Goal: Task Accomplishment & Management: Complete application form

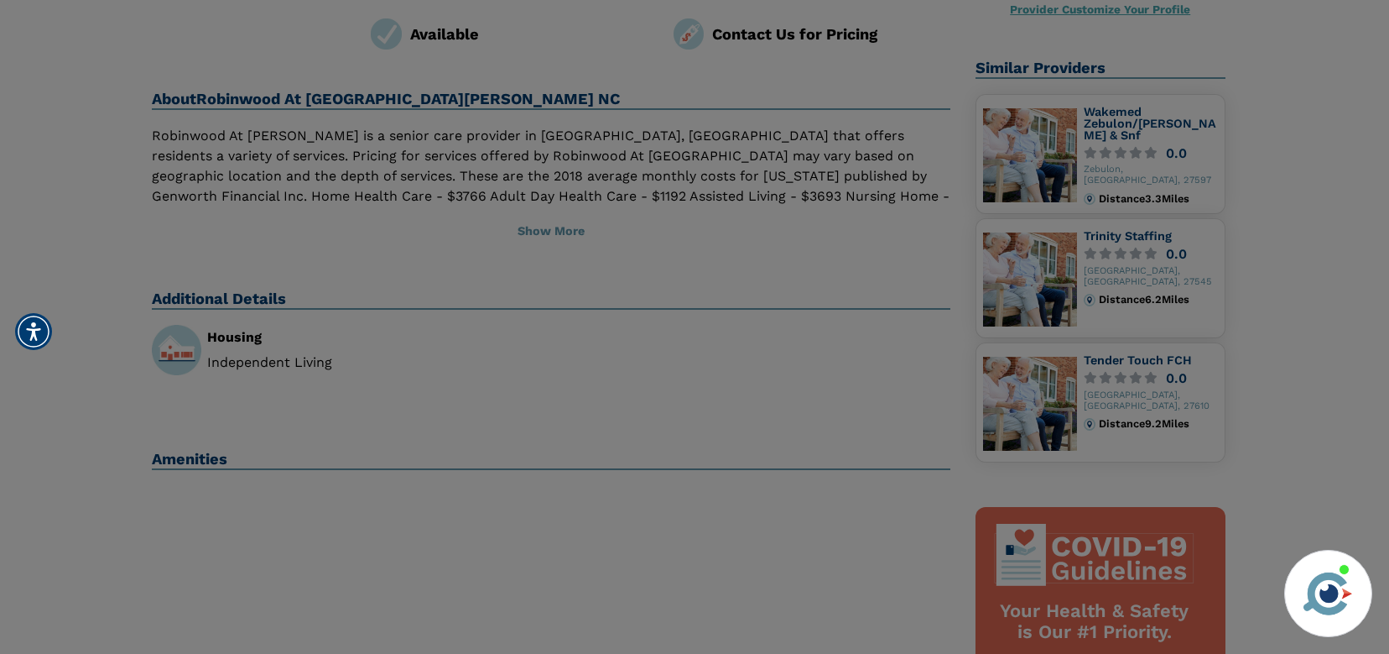
scroll to position [252, 0]
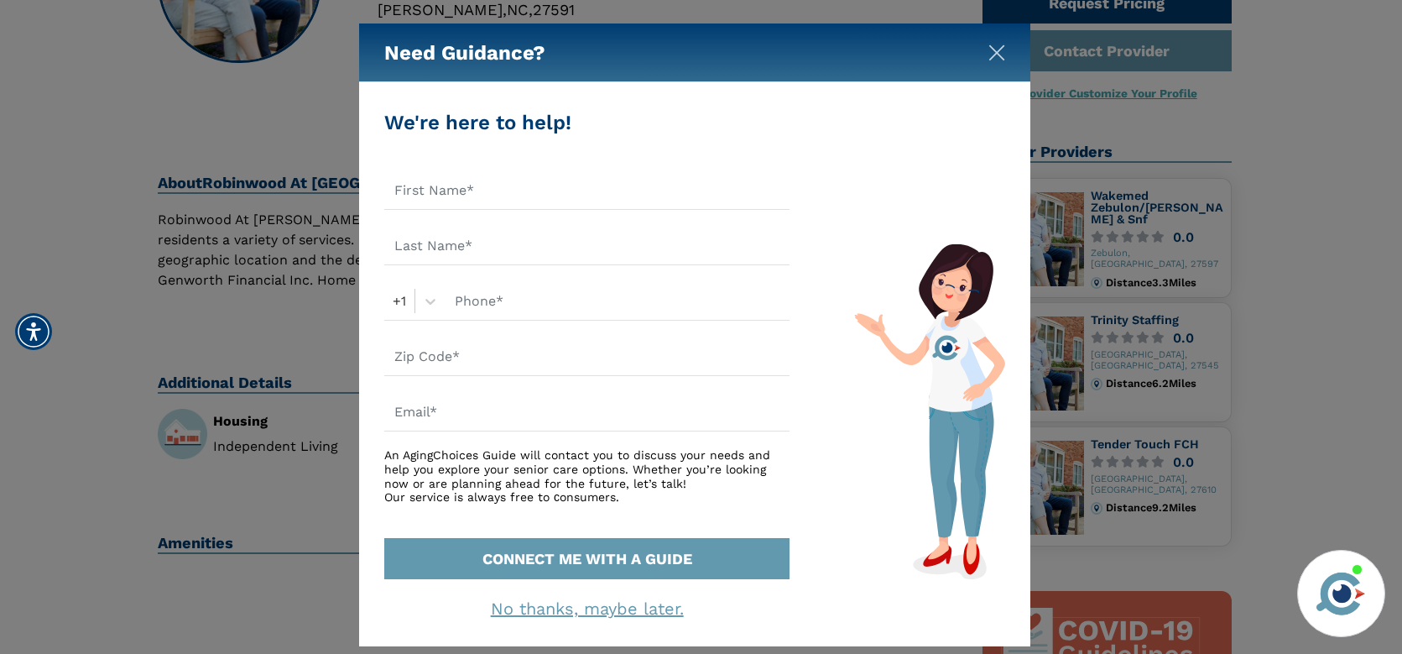
click at [1002, 49] on img "Close" at bounding box center [996, 52] width 17 height 17
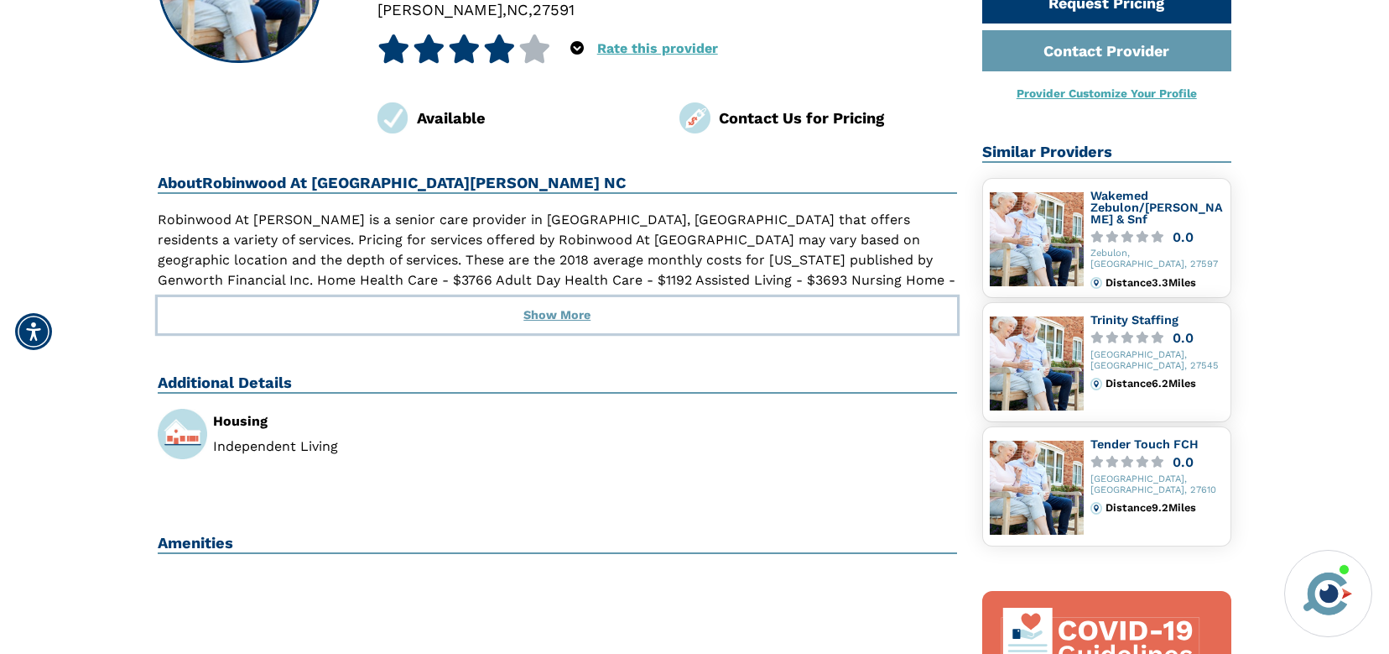
click at [555, 297] on button "Show More" at bounding box center [558, 315] width 800 height 37
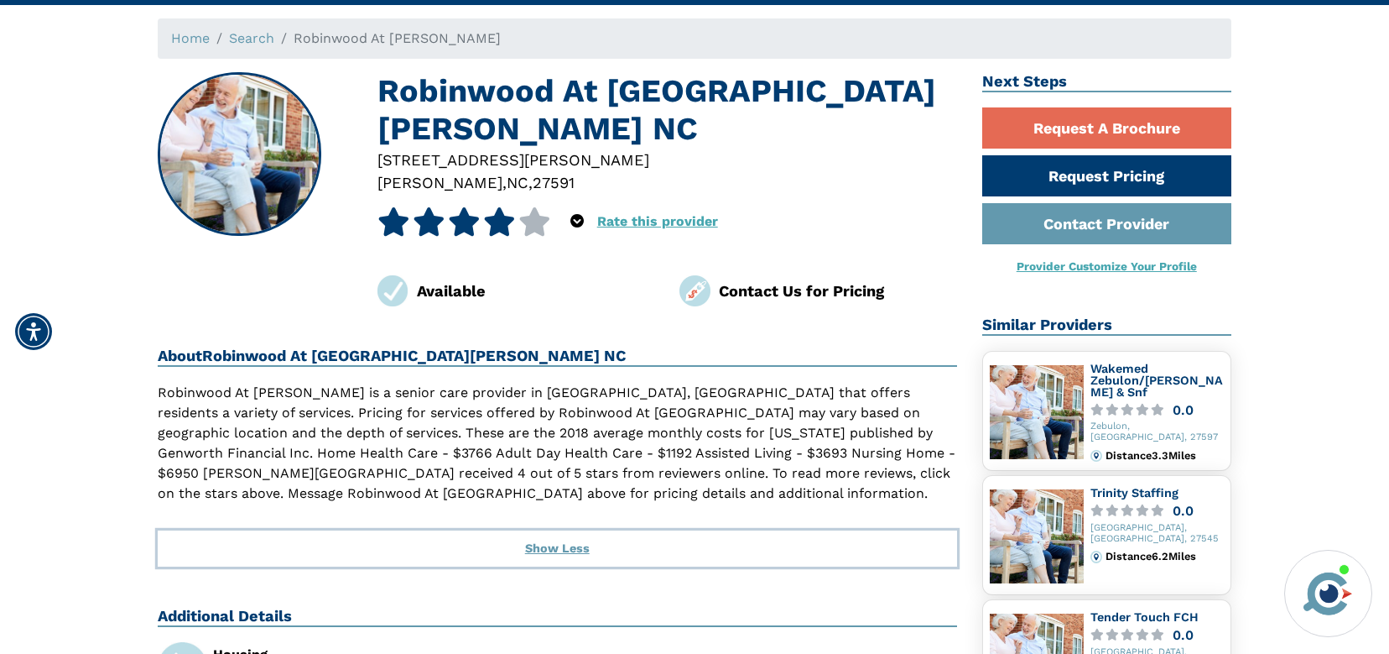
scroll to position [0, 0]
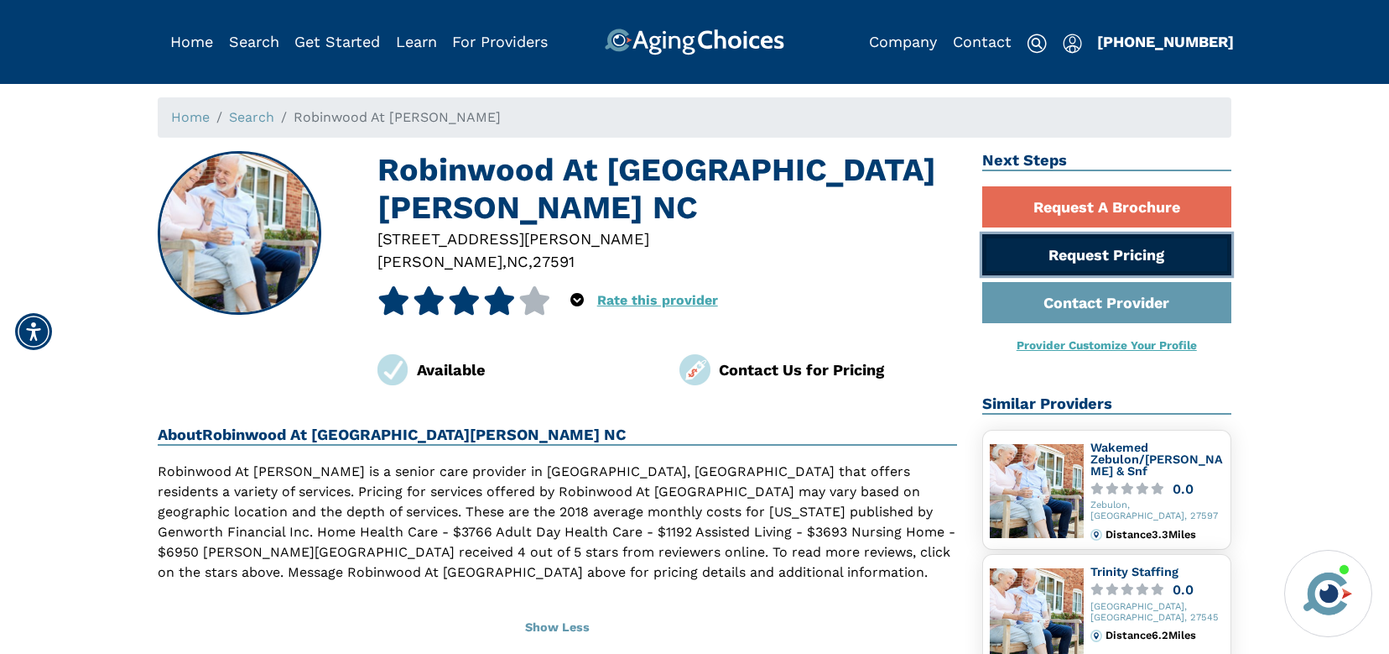
click at [1059, 261] on link "Request Pricing" at bounding box center [1107, 254] width 250 height 41
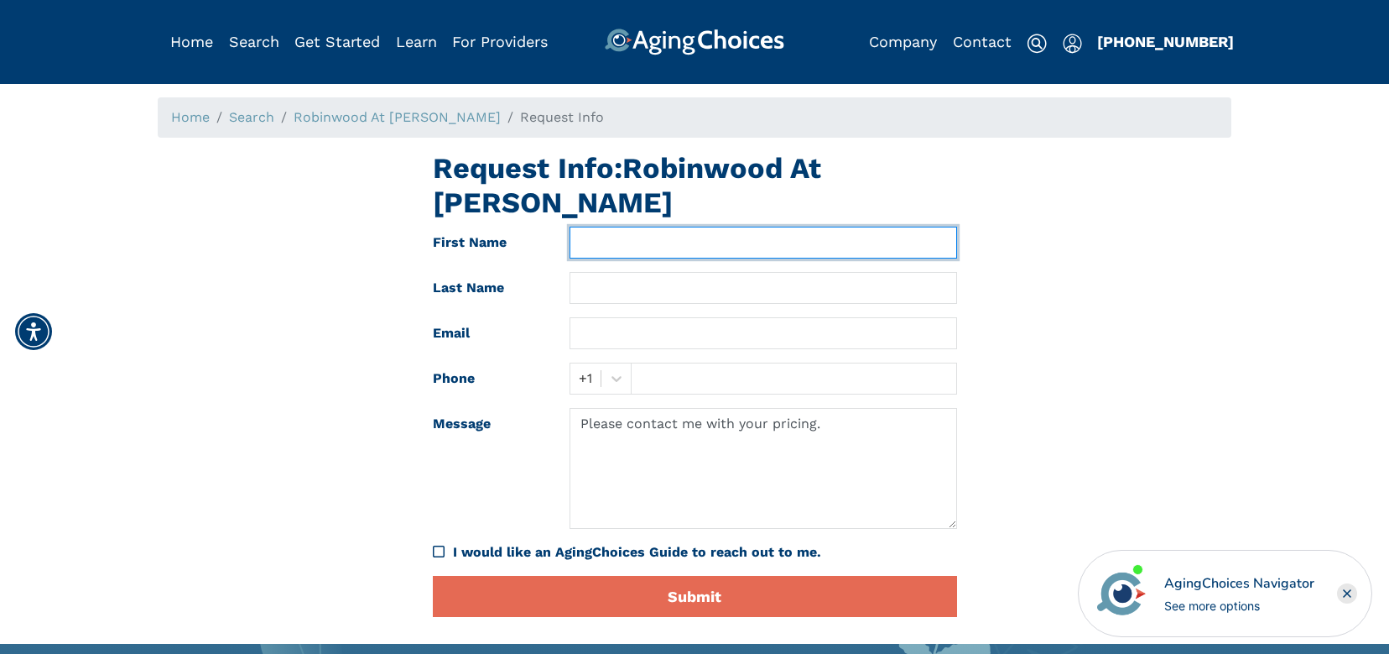
click at [597, 227] on input "text" at bounding box center [763, 243] width 387 height 32
type input "Malkin"
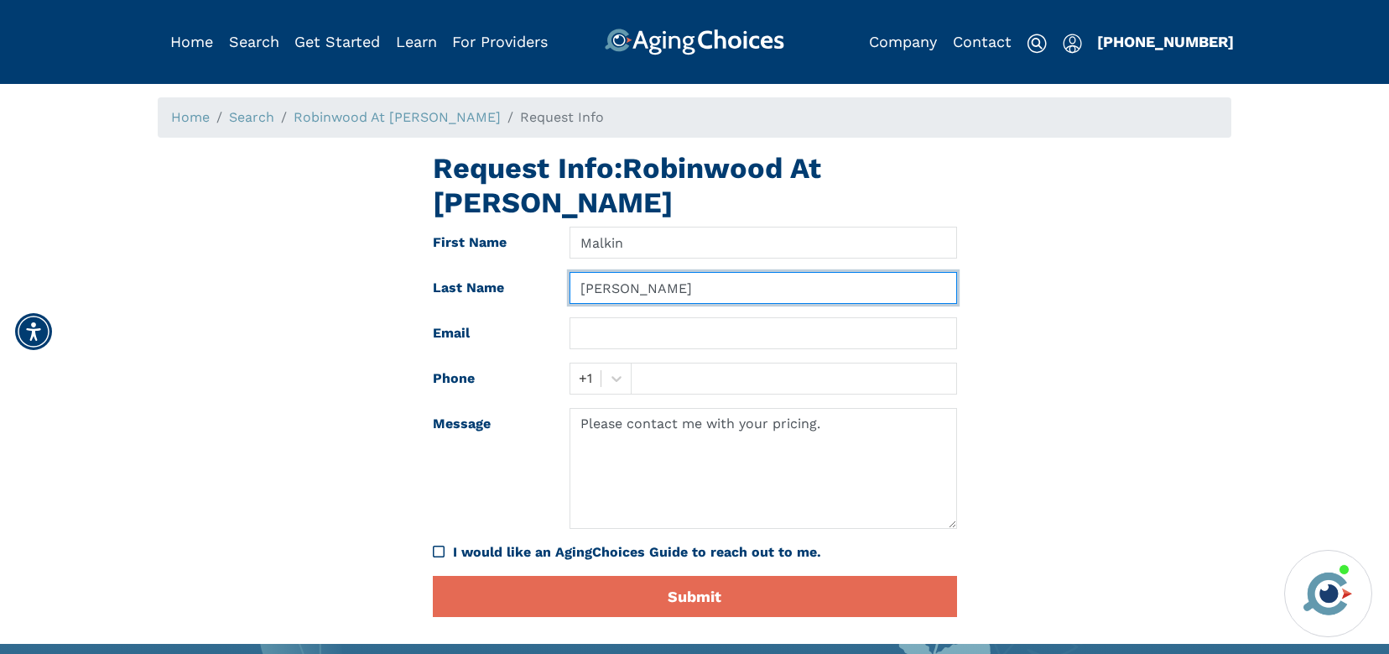
type input "Shaw"
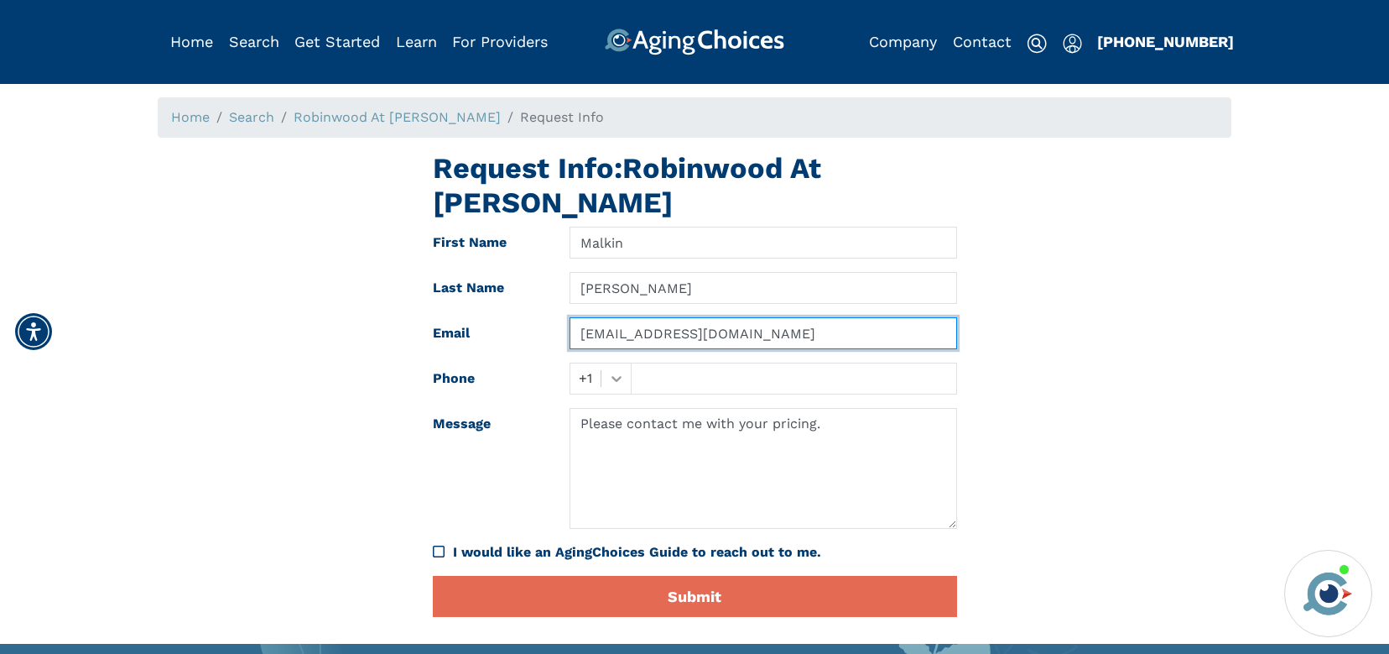
type input "emsmesced@aol.com"
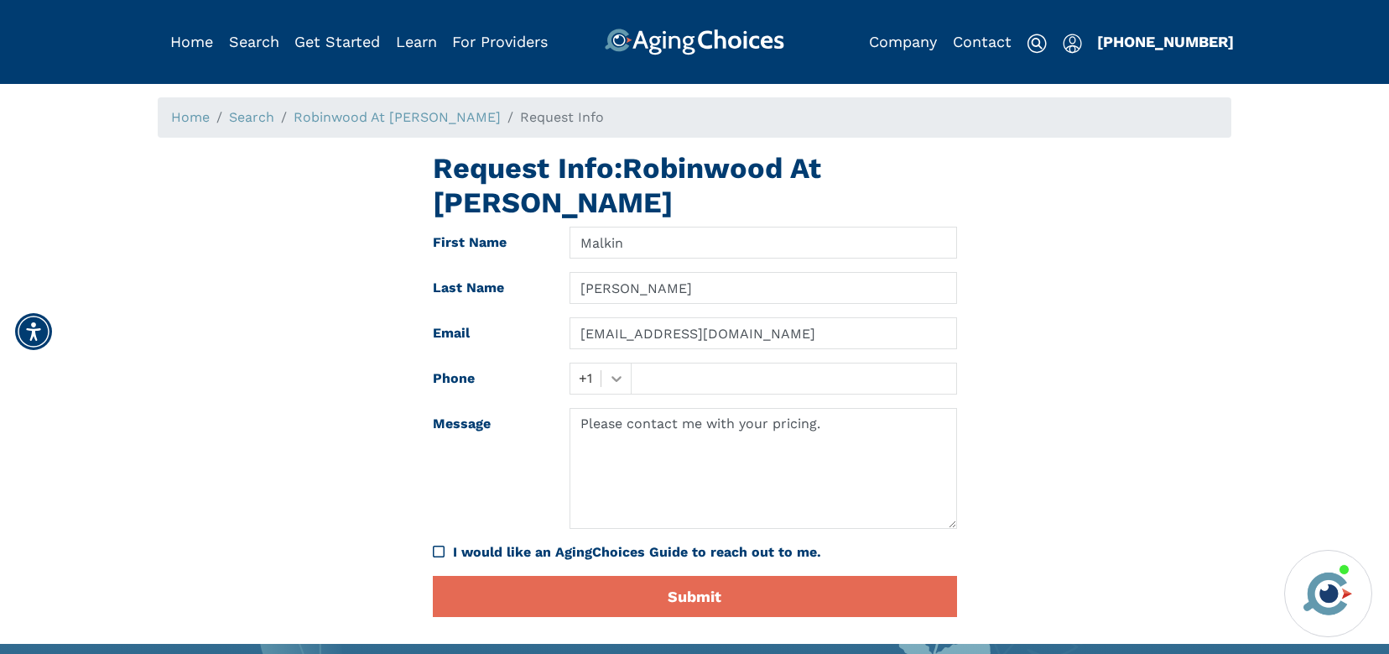
click at [613, 376] on icon at bounding box center [617, 379] width 10 height 6
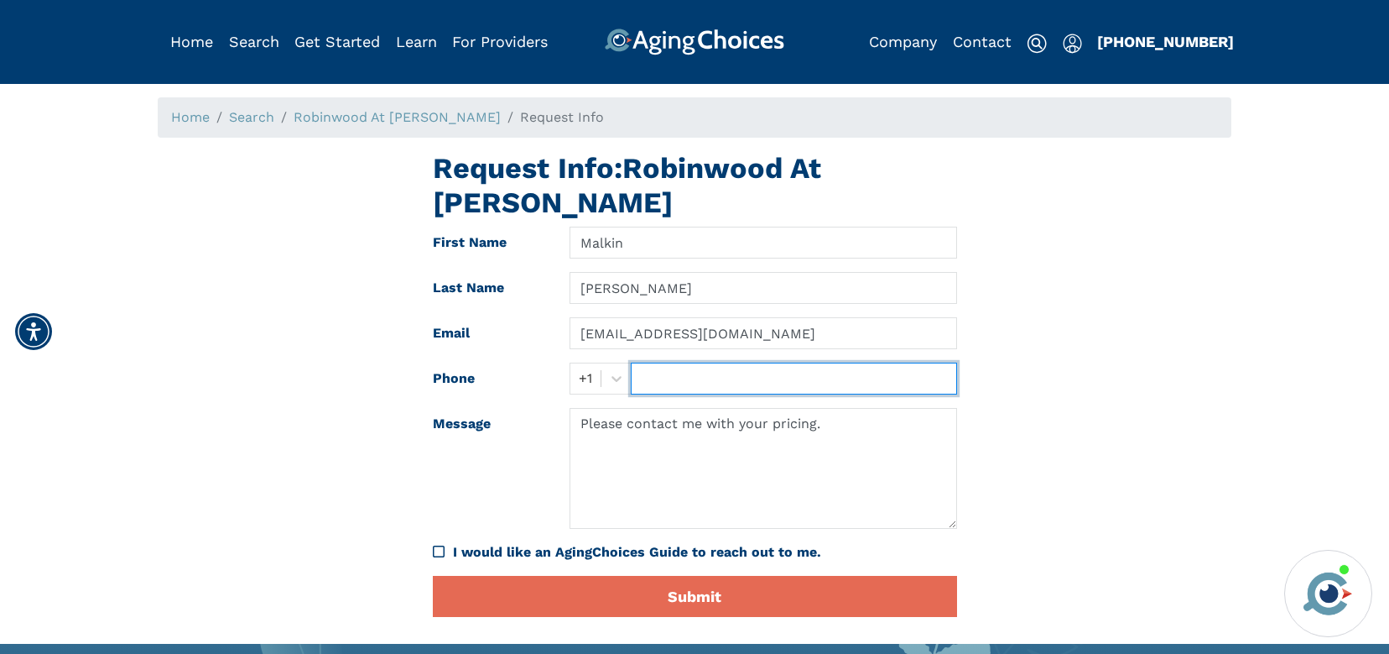
click at [667, 362] on input "text" at bounding box center [794, 378] width 326 height 32
type input "7176680910"
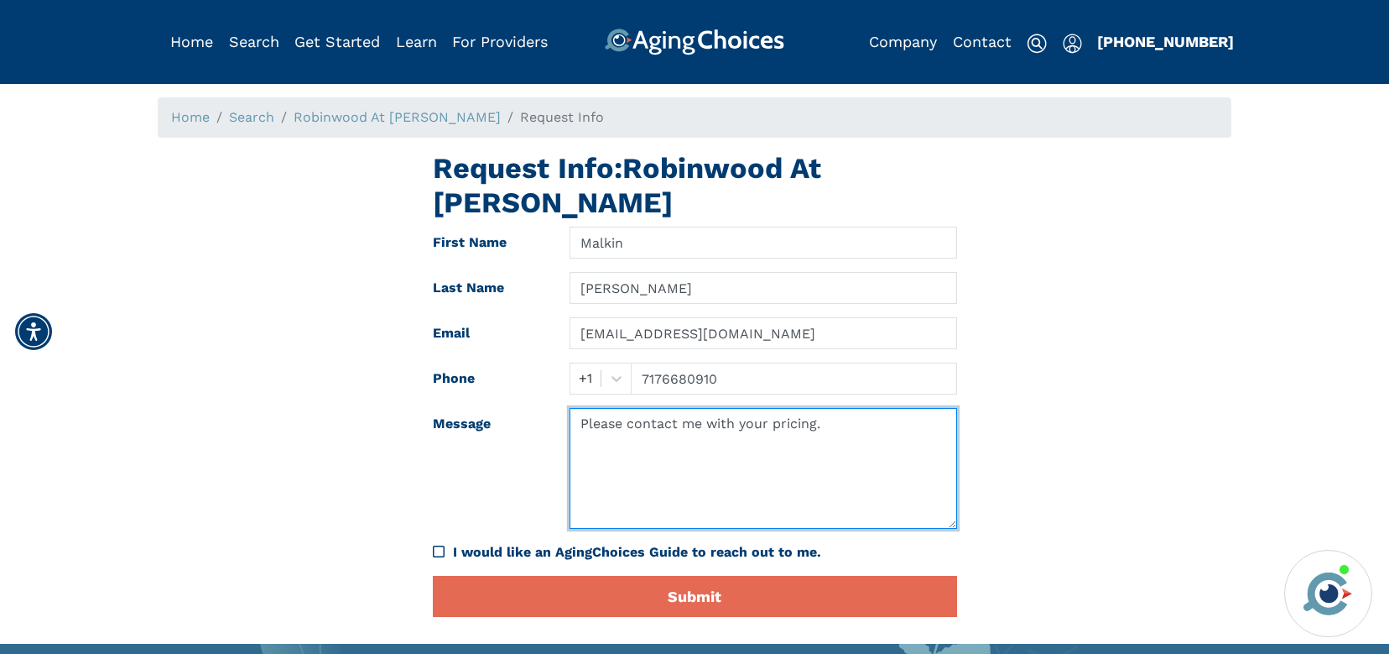
click at [608, 408] on textarea "Please contact me with your pricing." at bounding box center [763, 468] width 387 height 121
click at [848, 408] on textarea "Please contact me with your pricing." at bounding box center [763, 468] width 387 height 121
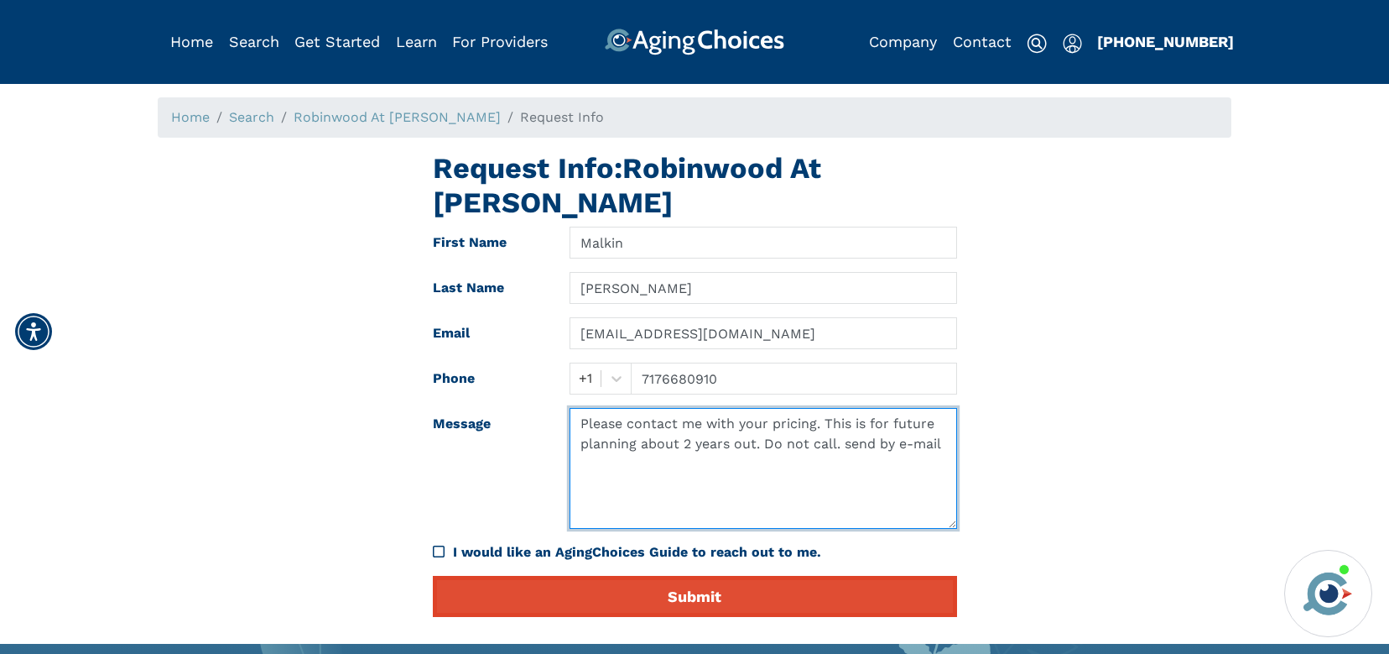
type textarea "Please contact me with your pricing. This is for future planning about 2 years …"
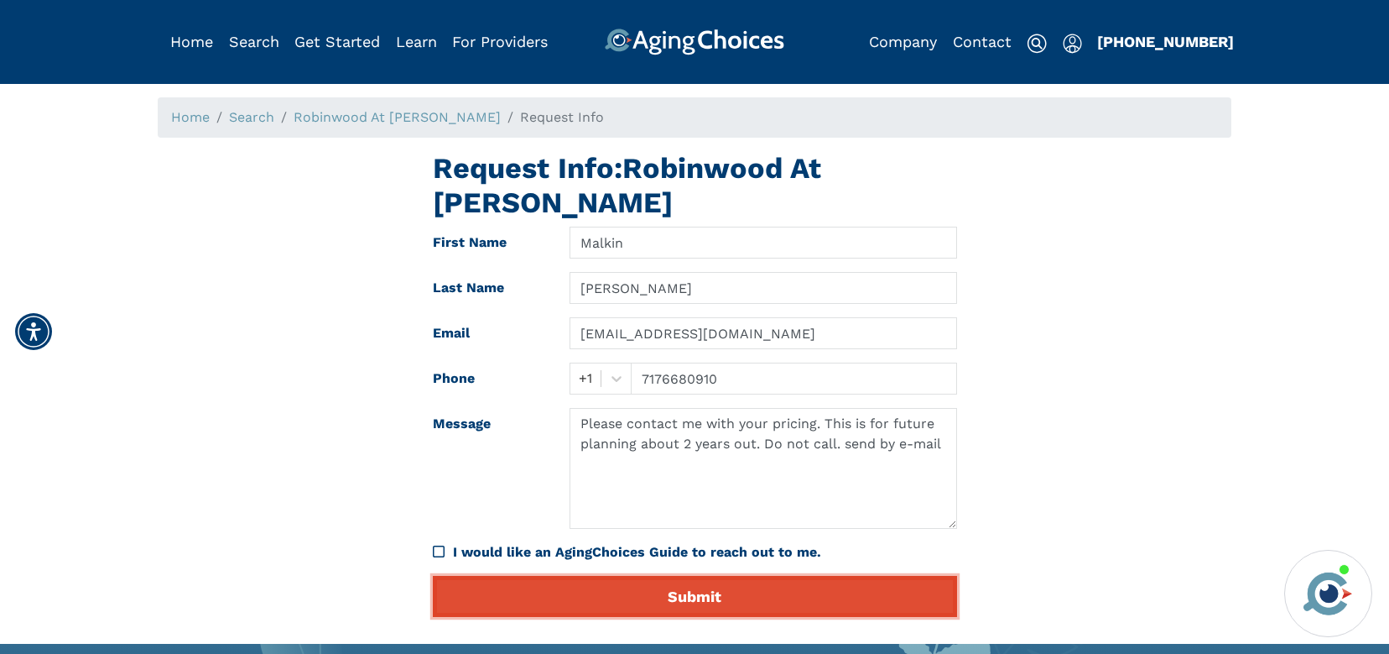
click at [706, 576] on button "Submit" at bounding box center [695, 596] width 524 height 41
